Goal: Register for event/course

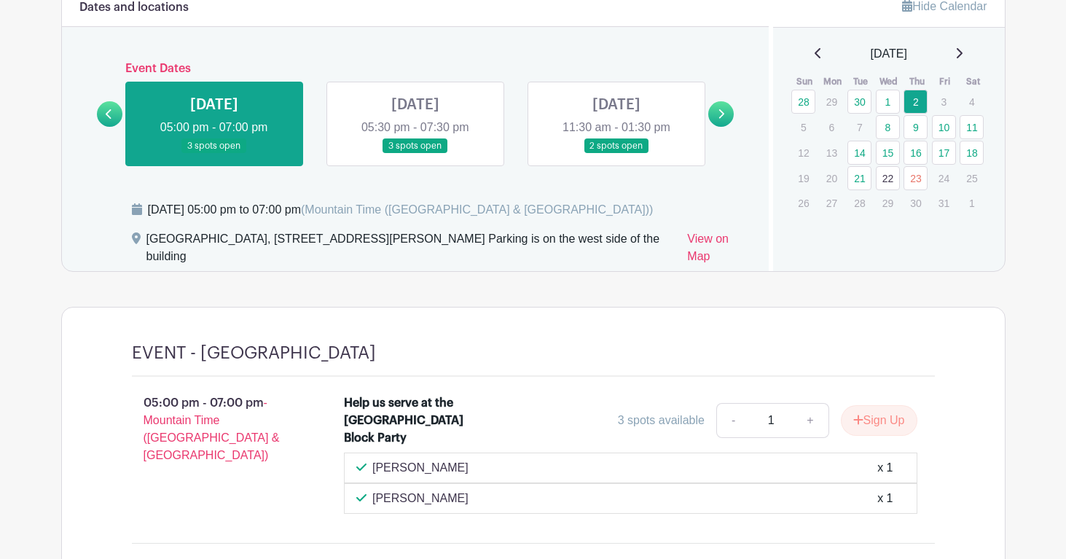
click at [109, 112] on icon at bounding box center [109, 114] width 7 height 11
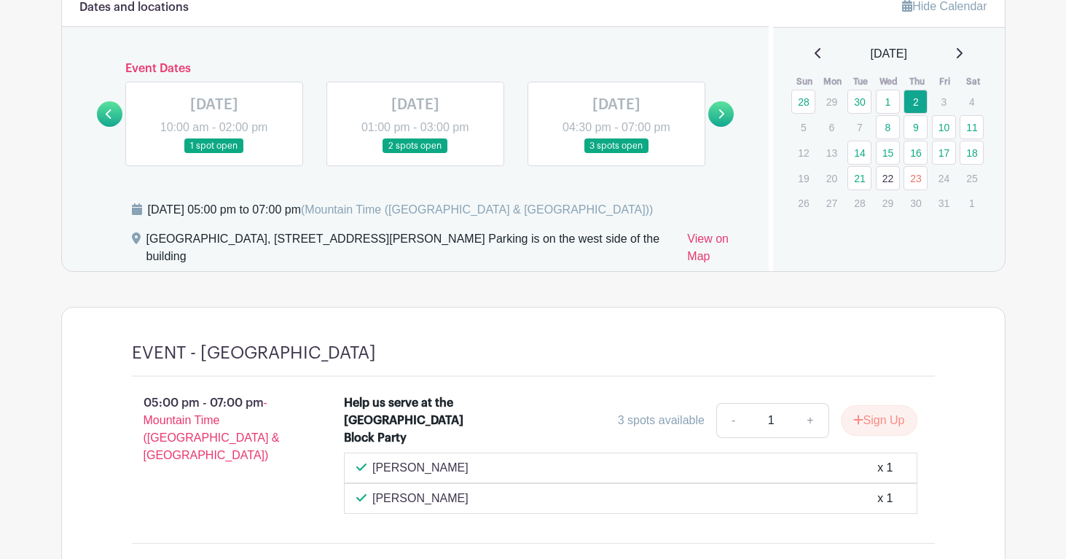
click at [616, 154] on link at bounding box center [616, 154] width 0 height 0
click at [723, 107] on link at bounding box center [721, 114] width 26 height 26
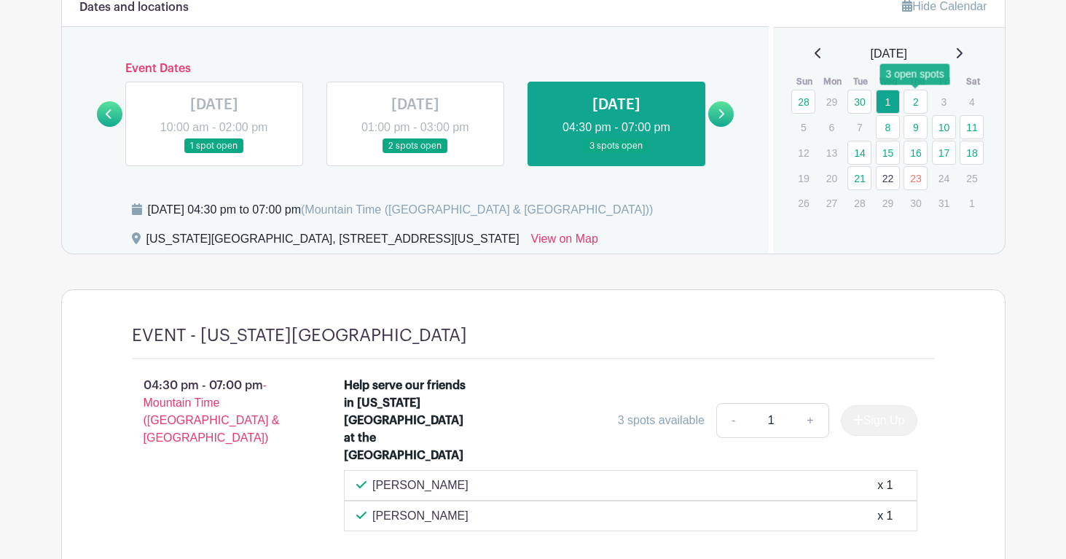
click at [918, 99] on link "2" at bounding box center [915, 102] width 24 height 24
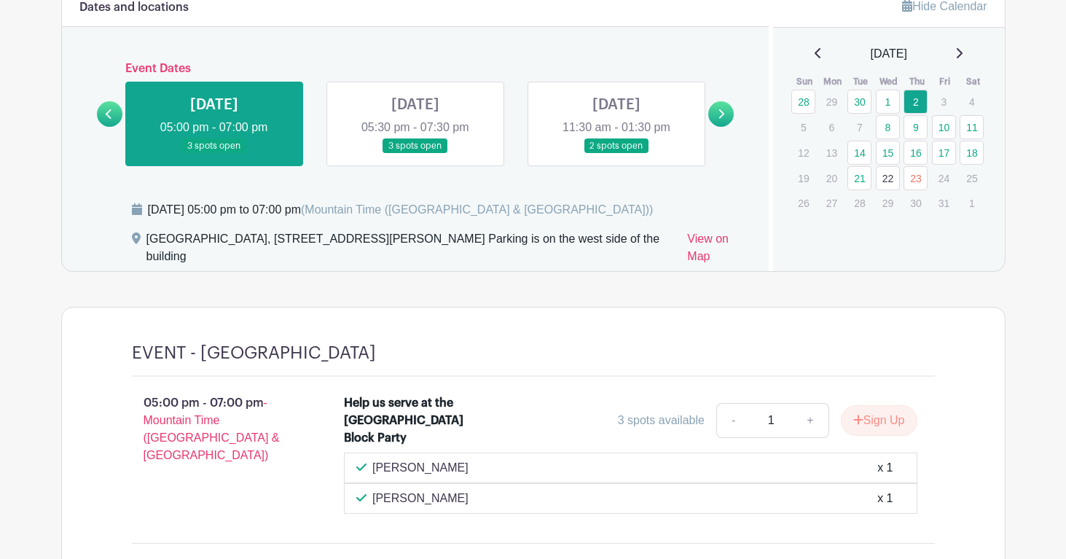
click at [415, 154] on link at bounding box center [415, 154] width 0 height 0
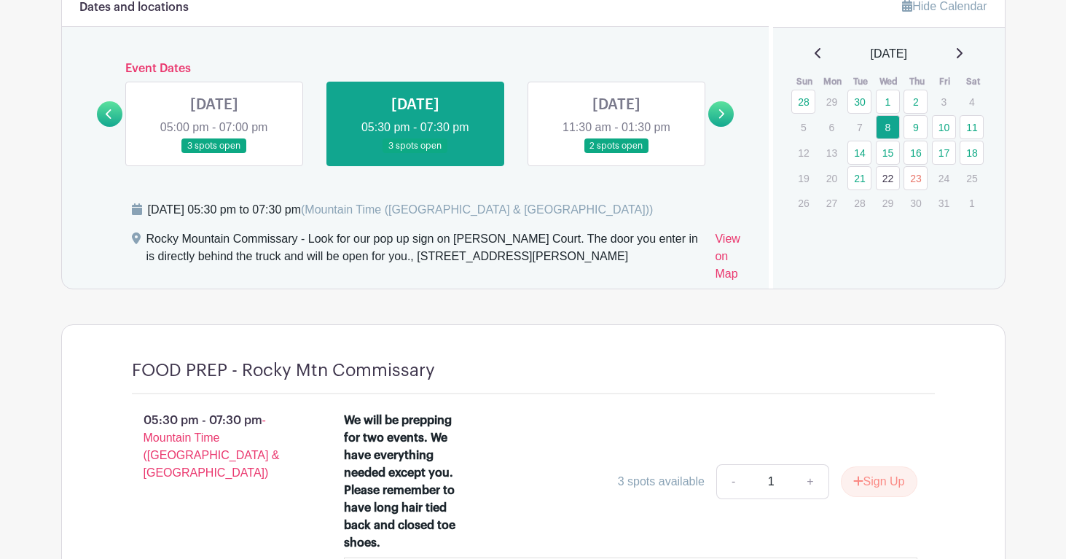
click at [616, 154] on link at bounding box center [616, 154] width 0 height 0
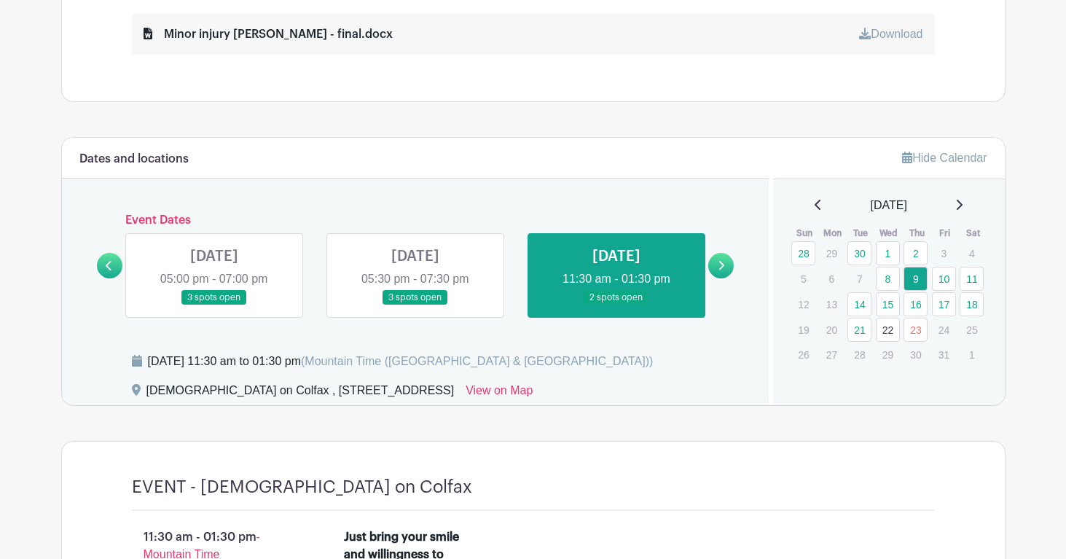
scroll to position [754, 0]
